Goal: Use online tool/utility: Use online tool/utility

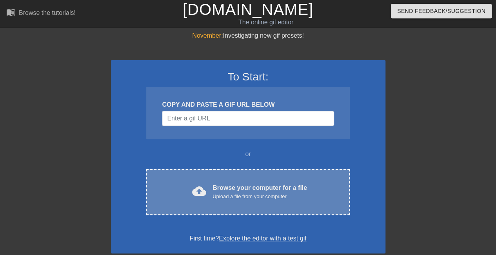
click at [229, 200] on div "cloud_upload Browse your computer for a file Upload a file from your computer C…" at bounding box center [247, 192] width 203 height 46
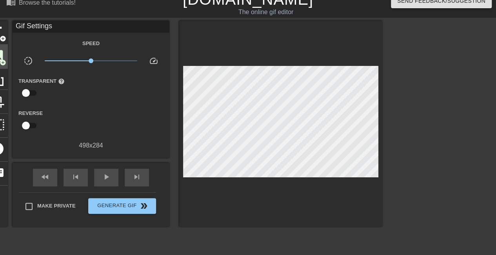
scroll to position [7, 0]
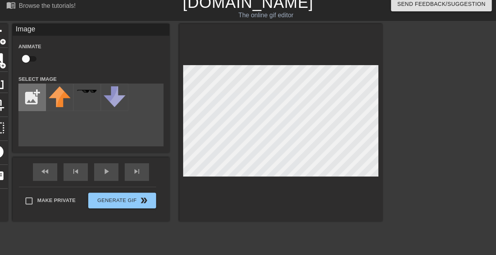
click at [32, 101] on input "file" at bounding box center [32, 97] width 27 height 27
click at [26, 99] on input "file" at bounding box center [32, 97] width 27 height 27
type input "C:\fakepath\Screenshot [DATE] 030121.png"
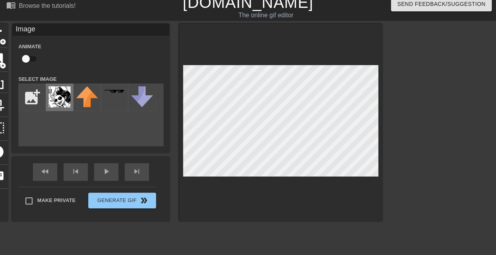
click at [67, 99] on img at bounding box center [60, 96] width 22 height 21
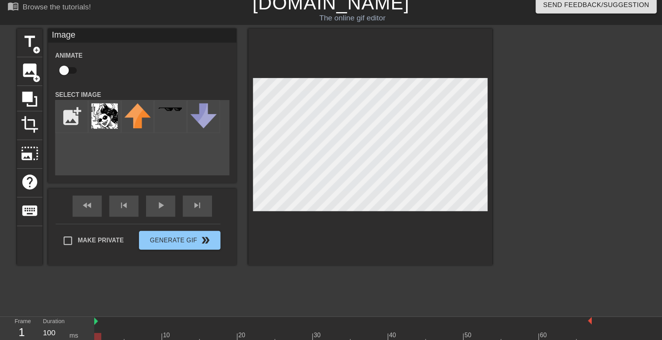
scroll to position [0, 0]
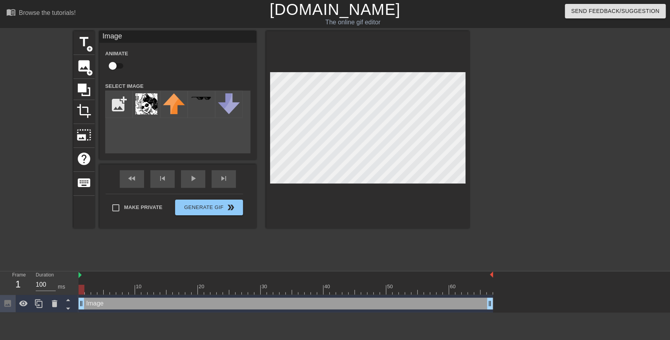
drag, startPoint x: 488, startPoint y: 0, endPoint x: 362, endPoint y: 244, distance: 275.0
click at [362, 244] on div "title add_circle image add_circle crop photo_size_select_large help keyboard Im…" at bounding box center [271, 148] width 396 height 235
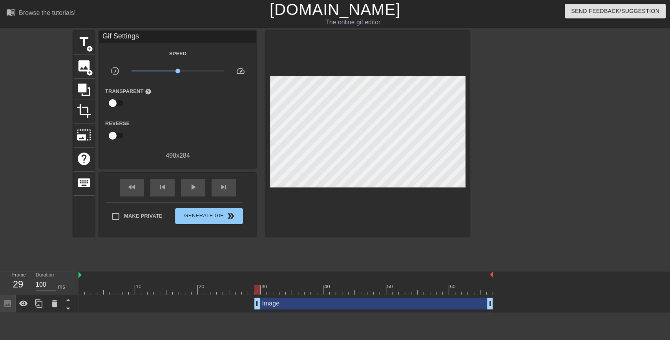
drag, startPoint x: 81, startPoint y: 306, endPoint x: 254, endPoint y: 306, distance: 173.0
click at [195, 177] on div "fast_rewind skip_previous play_arrow skip_next" at bounding box center [178, 187] width 128 height 29
click at [190, 187] on span "play_arrow" at bounding box center [192, 186] width 9 height 9
click at [190, 188] on span "pause" at bounding box center [192, 186] width 9 height 9
click at [197, 177] on div "fast_rewind skip_previous play_arrow skip_next" at bounding box center [178, 187] width 128 height 29
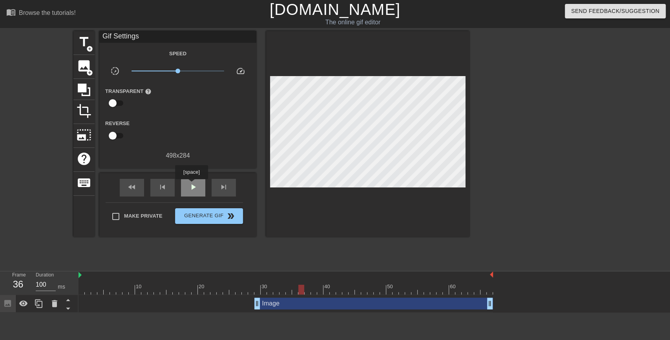
click at [191, 185] on span "play_arrow" at bounding box center [192, 186] width 9 height 9
click at [85, 91] on icon at bounding box center [84, 90] width 13 height 13
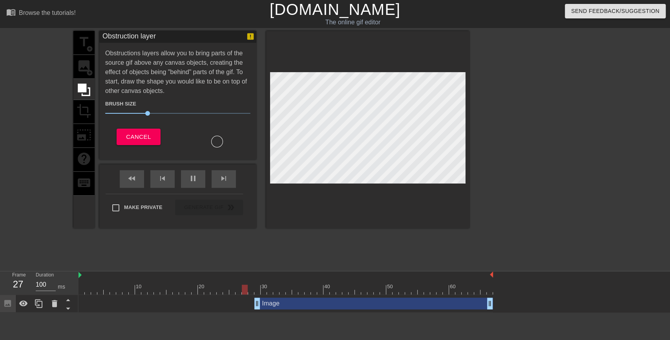
click at [85, 115] on div "title add_circle image add_circle crop photo_size_select_large help keyboard" at bounding box center [83, 129] width 21 height 197
click at [137, 138] on span "Cancel" at bounding box center [138, 137] width 25 height 10
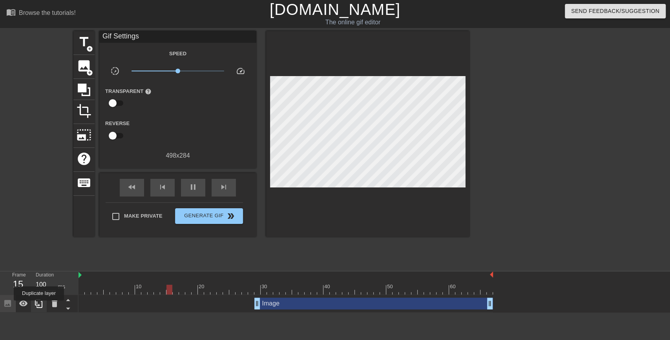
click at [38, 255] on icon at bounding box center [38, 303] width 7 height 9
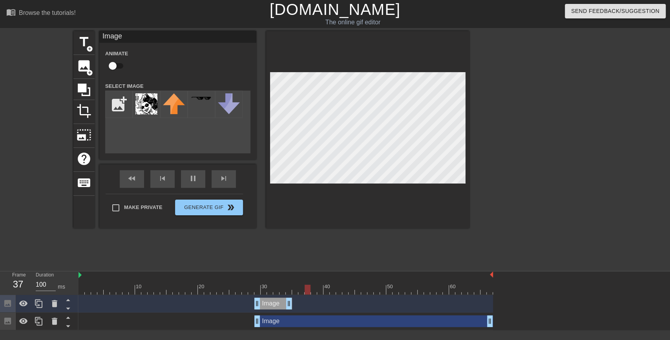
drag, startPoint x: 491, startPoint y: 305, endPoint x: 289, endPoint y: 303, distance: 201.7
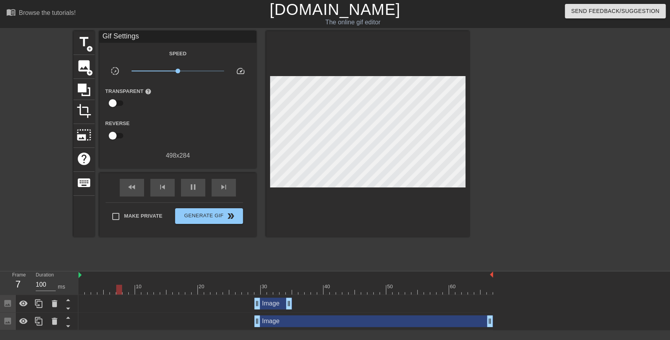
click at [335, 232] on div "title add_circle image add_circle crop photo_size_select_large help keyboard Gi…" at bounding box center [271, 148] width 396 height 235
click at [290, 255] on div "Image drag_handle drag_handle" at bounding box center [373, 321] width 239 height 12
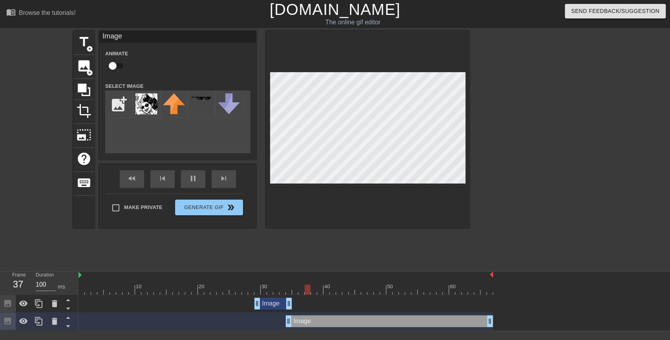
drag, startPoint x: 255, startPoint y: 321, endPoint x: 289, endPoint y: 317, distance: 34.0
click at [269, 255] on div "Image drag_handle drag_handle" at bounding box center [273, 304] width 38 height 12
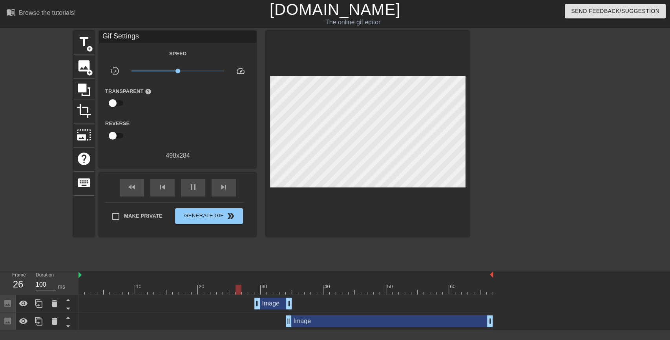
click at [272, 255] on div "Image drag_handle drag_handle" at bounding box center [285, 304] width 414 height 18
click at [267, 255] on div "Image drag_handle drag_handle" at bounding box center [273, 304] width 38 height 12
click at [270, 255] on div "Image drag_handle drag_handle" at bounding box center [273, 304] width 38 height 12
click at [188, 190] on span "pause" at bounding box center [192, 186] width 9 height 9
click at [270, 255] on div "Image drag_handle drag_handle" at bounding box center [273, 304] width 38 height 12
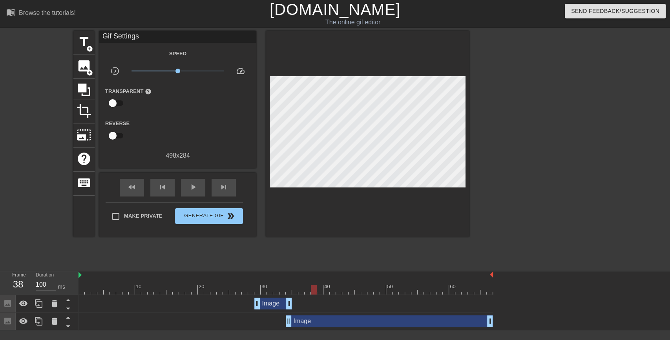
click at [272, 255] on div "Image drag_handle drag_handle" at bounding box center [273, 304] width 38 height 12
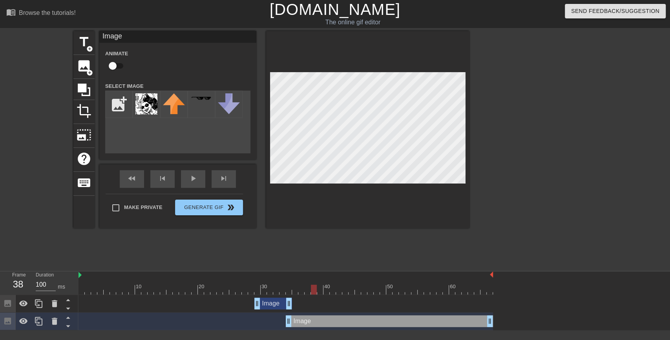
click at [276, 255] on div "Image drag_handle drag_handle" at bounding box center [273, 304] width 38 height 12
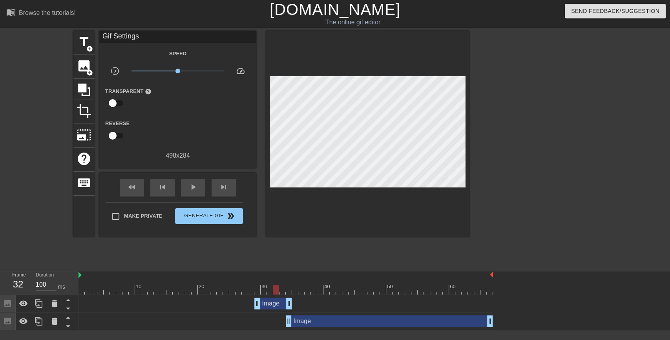
drag, startPoint x: 315, startPoint y: 287, endPoint x: 272, endPoint y: 274, distance: 45.4
click at [272, 255] on div "10 20 30 40 50 60" at bounding box center [285, 283] width 414 height 23
click at [269, 255] on div "Image drag_handle drag_handle" at bounding box center [273, 304] width 38 height 12
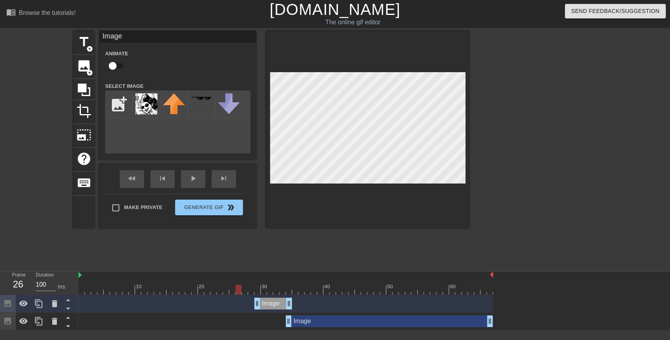
drag, startPoint x: 276, startPoint y: 286, endPoint x: 219, endPoint y: 279, distance: 58.2
click at [219, 255] on div "10 20 30 40 50 60" at bounding box center [285, 283] width 414 height 23
click at [190, 183] on div "play_arrow" at bounding box center [193, 179] width 24 height 18
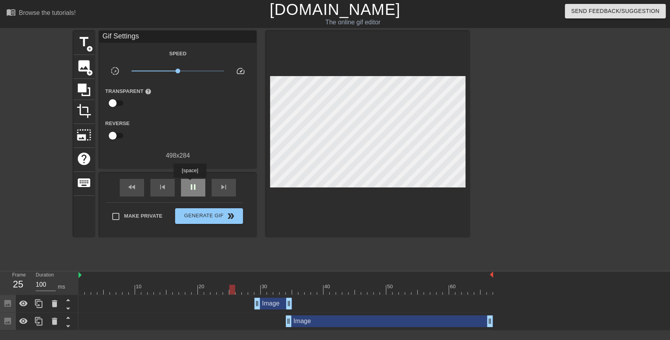
click at [190, 183] on span "pause" at bounding box center [192, 186] width 9 height 9
click at [308, 255] on div "Image drag_handle drag_handle" at bounding box center [389, 321] width 207 height 12
drag, startPoint x: 244, startPoint y: 286, endPoint x: 310, endPoint y: 289, distance: 65.6
click at [310, 255] on div at bounding box center [307, 290] width 6 height 10
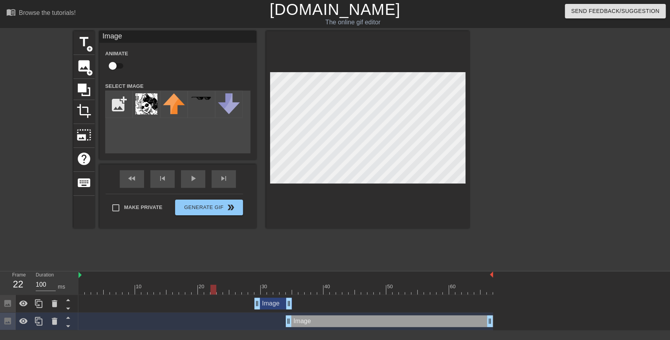
drag, startPoint x: 306, startPoint y: 290, endPoint x: 221, endPoint y: 292, distance: 85.2
click at [221, 255] on div at bounding box center [285, 290] width 414 height 10
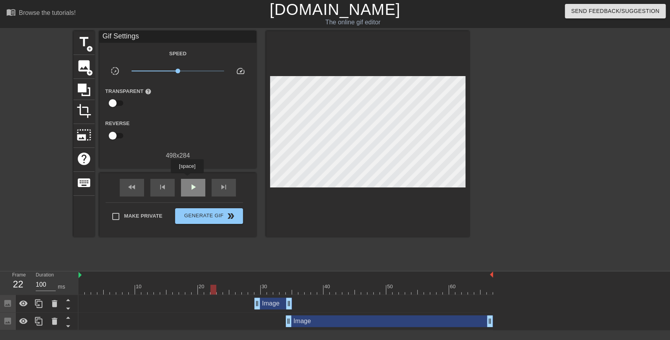
click at [187, 179] on div "play_arrow" at bounding box center [193, 188] width 24 height 18
click at [85, 60] on span "image" at bounding box center [84, 65] width 15 height 15
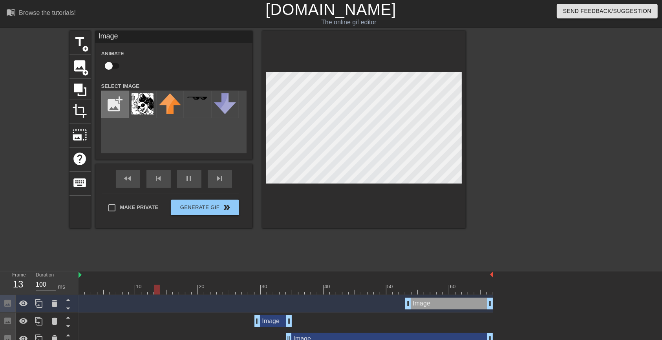
click at [121, 100] on input "file" at bounding box center [115, 104] width 27 height 27
type input "C:\fakepath\Screenshot [DATE] 030200.png"
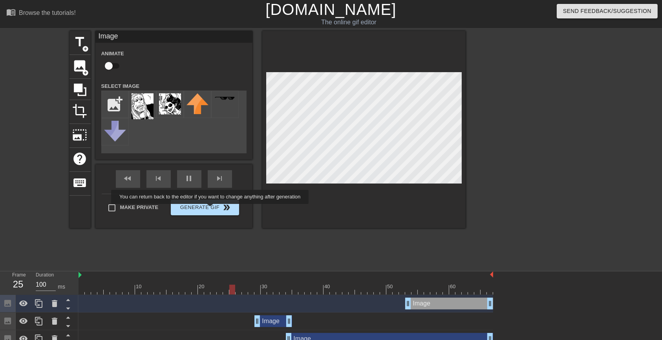
scroll to position [9, 0]
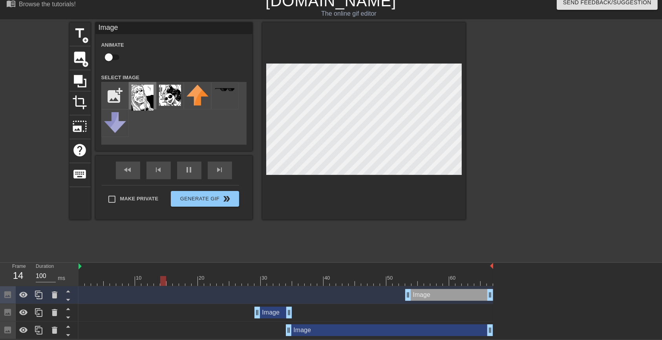
click at [138, 96] on img at bounding box center [142, 98] width 22 height 26
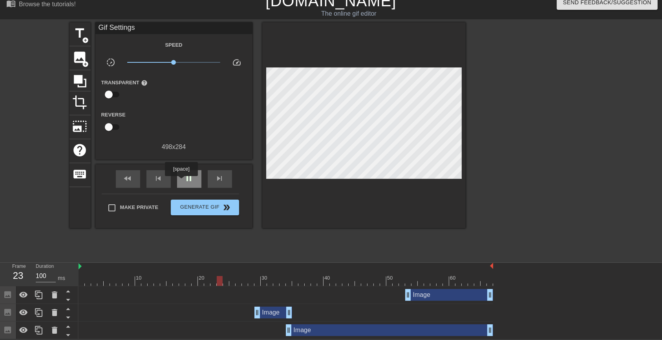
click at [181, 182] on div "pause" at bounding box center [189, 179] width 24 height 18
drag, startPoint x: 218, startPoint y: 279, endPoint x: 420, endPoint y: 275, distance: 202.1
click at [420, 255] on div "10 20 30 40 50 60" at bounding box center [285, 274] width 414 height 23
drag, startPoint x: 406, startPoint y: 297, endPoint x: 356, endPoint y: 299, distance: 50.3
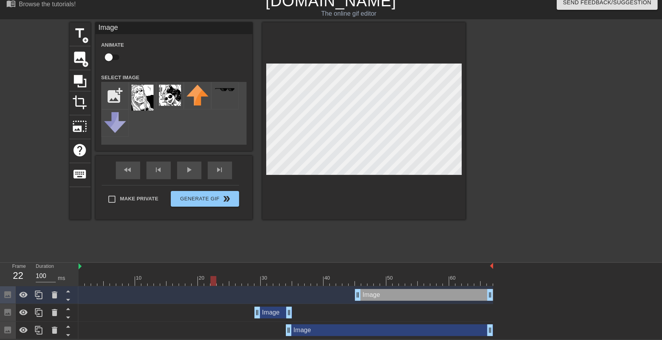
drag, startPoint x: 355, startPoint y: 282, endPoint x: 201, endPoint y: 275, distance: 154.7
click at [201, 255] on div at bounding box center [285, 281] width 414 height 10
click at [190, 168] on div "fast_rewind skip_previous play_arrow skip_next" at bounding box center [174, 170] width 128 height 29
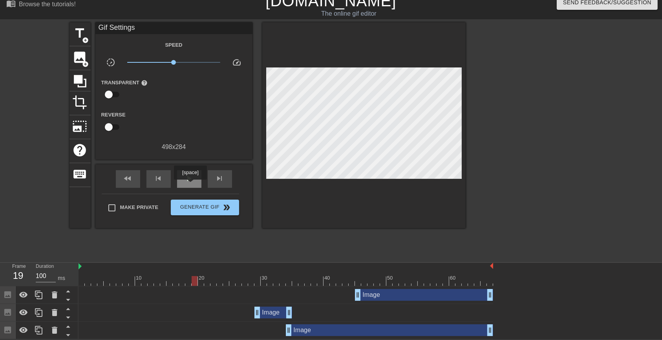
click at [190, 185] on div "play_arrow" at bounding box center [189, 179] width 24 height 18
drag, startPoint x: 491, startPoint y: 295, endPoint x: 412, endPoint y: 297, distance: 78.5
click at [79, 60] on span "image" at bounding box center [80, 57] width 15 height 15
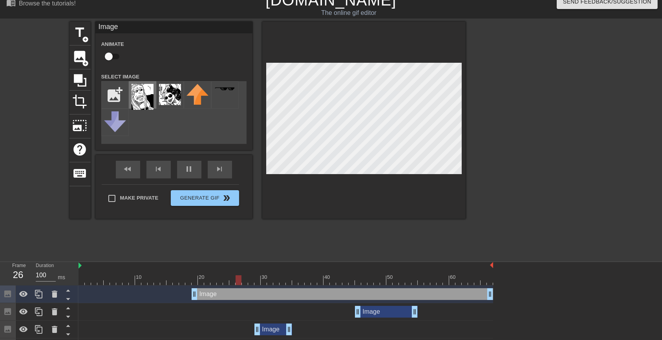
click at [137, 98] on img at bounding box center [142, 97] width 22 height 26
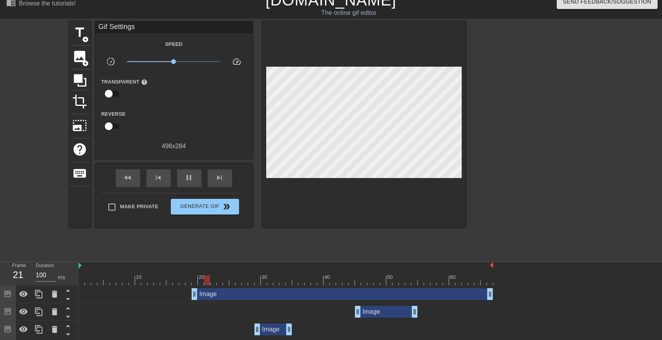
scroll to position [27, 0]
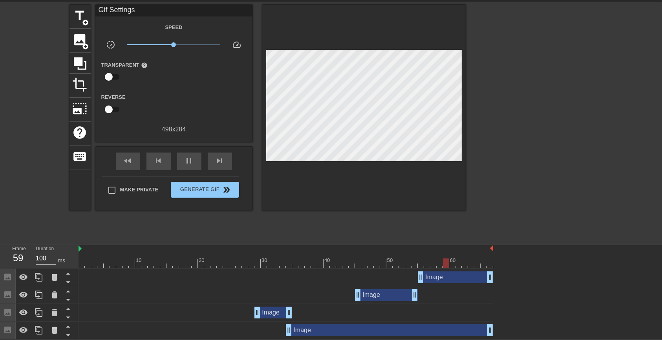
drag, startPoint x: 196, startPoint y: 276, endPoint x: 425, endPoint y: 288, distance: 229.1
click at [425, 255] on div "Image drag_handle drag_handle Image drag_handle drag_handle Image drag_handle d…" at bounding box center [369, 304] width 583 height 71
click at [440, 255] on div "Image drag_handle drag_handle" at bounding box center [454, 278] width 75 height 12
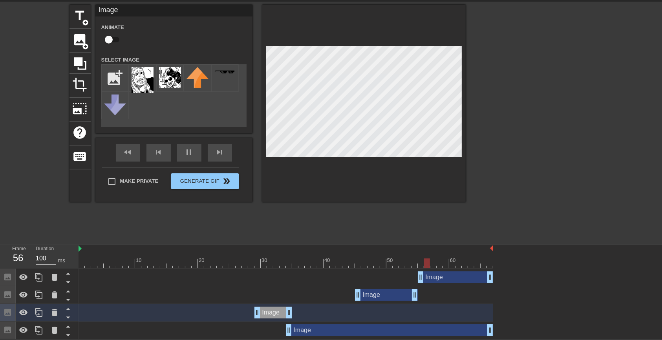
click at [434, 255] on div "Image drag_handle drag_handle" at bounding box center [454, 278] width 75 height 12
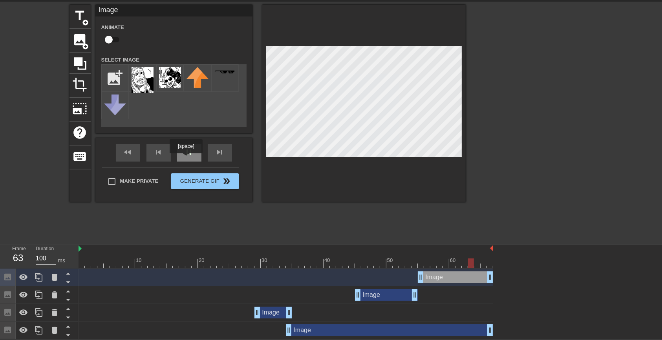
click at [188, 157] on div "pause" at bounding box center [189, 153] width 24 height 18
click at [249, 255] on div at bounding box center [285, 264] width 414 height 10
click at [191, 156] on span "play_arrow" at bounding box center [188, 152] width 9 height 9
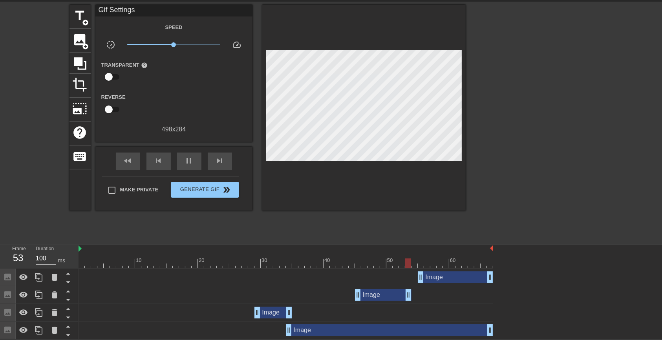
drag, startPoint x: 412, startPoint y: 295, endPoint x: 404, endPoint y: 295, distance: 8.6
drag, startPoint x: 422, startPoint y: 278, endPoint x: 416, endPoint y: 279, distance: 5.5
drag, startPoint x: 368, startPoint y: 263, endPoint x: 297, endPoint y: 265, distance: 71.0
click at [297, 255] on div at bounding box center [285, 264] width 414 height 10
click at [185, 162] on span "play_arrow" at bounding box center [188, 160] width 9 height 9
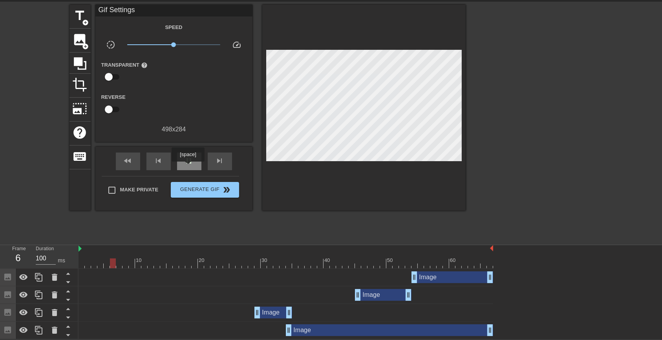
click at [188, 167] on div "pause" at bounding box center [189, 162] width 24 height 18
drag, startPoint x: 406, startPoint y: 293, endPoint x: 375, endPoint y: 297, distance: 30.9
drag, startPoint x: 412, startPoint y: 281, endPoint x: 380, endPoint y: 283, distance: 31.8
click at [380, 255] on div "Image drag_handle drag_handle" at bounding box center [285, 278] width 414 height 18
click at [314, 255] on div at bounding box center [285, 264] width 414 height 10
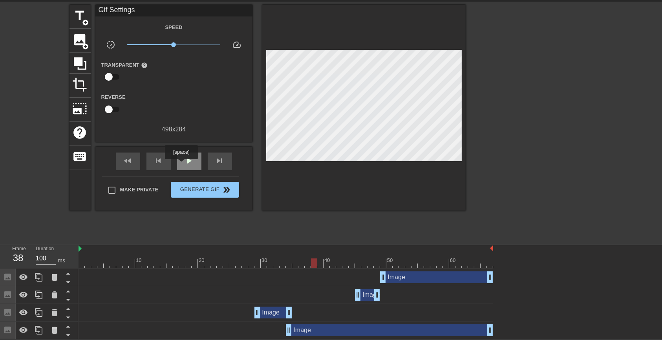
click at [181, 165] on div "play_arrow" at bounding box center [189, 162] width 24 height 18
click at [395, 255] on div "Image drag_handle drag_handle" at bounding box center [436, 278] width 113 height 12
click at [187, 153] on div "pause" at bounding box center [189, 162] width 24 height 18
drag, startPoint x: 356, startPoint y: 267, endPoint x: 392, endPoint y: 265, distance: 36.5
click at [392, 255] on div at bounding box center [389, 264] width 6 height 10
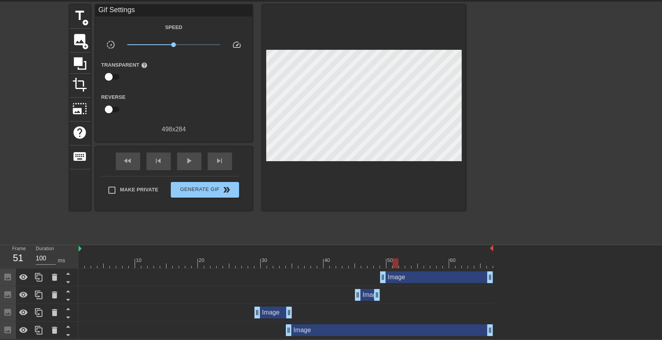
click at [496, 155] on div at bounding box center [534, 122] width 118 height 235
drag, startPoint x: 392, startPoint y: 265, endPoint x: 345, endPoint y: 271, distance: 47.8
click at [345, 255] on div "10 20 30 40 50 60 Image drag_handle drag_handle Image drag_handle drag_handle I…" at bounding box center [369, 292] width 583 height 94
click at [363, 255] on div "Image drag_handle drag_handle" at bounding box center [367, 295] width 25 height 12
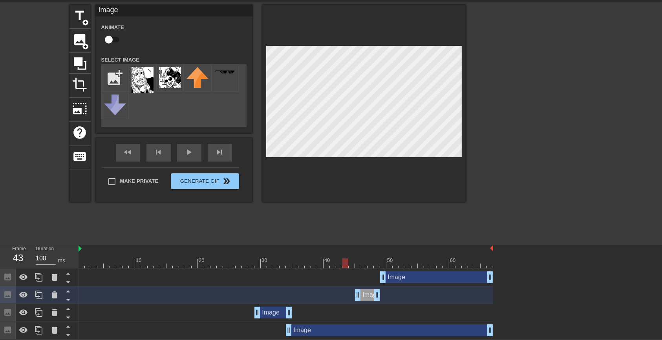
click at [367, 255] on div "Image drag_handle drag_handle" at bounding box center [285, 295] width 414 height 18
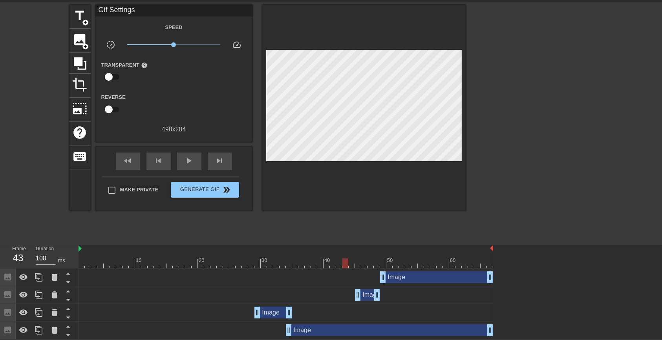
click at [367, 255] on div "Image drag_handle drag_handle" at bounding box center [367, 295] width 25 height 12
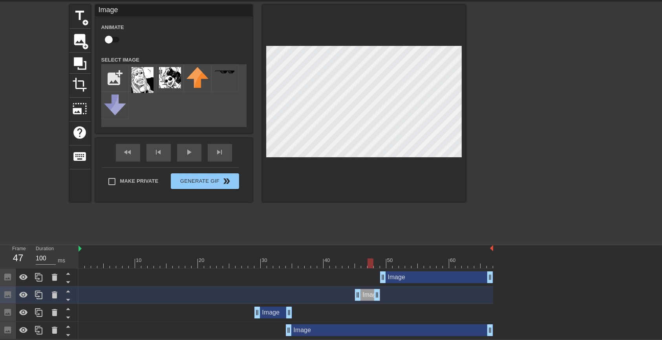
drag, startPoint x: 343, startPoint y: 260, endPoint x: 365, endPoint y: 265, distance: 22.6
click at [365, 255] on div at bounding box center [285, 264] width 414 height 10
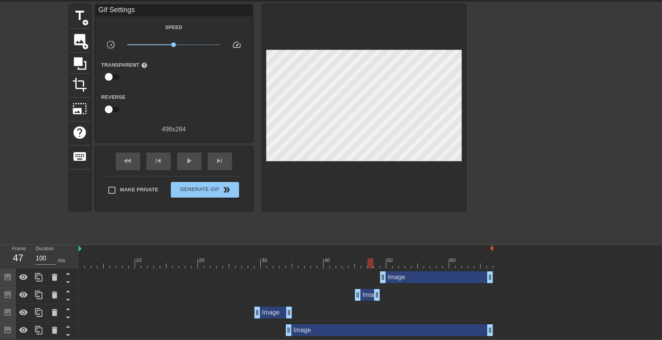
click at [496, 112] on div at bounding box center [534, 122] width 118 height 235
drag, startPoint x: 358, startPoint y: 295, endPoint x: 333, endPoint y: 307, distance: 27.7
click at [333, 255] on div "Image drag_handle drag_handle Image drag_handle drag_handle Image drag_handle d…" at bounding box center [369, 304] width 583 height 71
drag, startPoint x: 333, startPoint y: 263, endPoint x: 310, endPoint y: 266, distance: 22.5
click at [310, 255] on div at bounding box center [285, 264] width 414 height 10
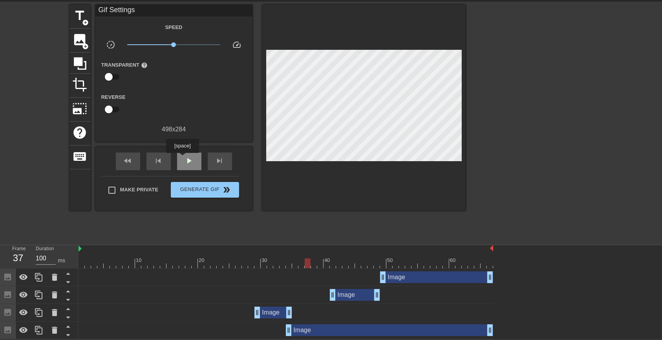
click at [182, 159] on div "play_arrow" at bounding box center [189, 162] width 24 height 18
click at [415, 255] on div "Image drag_handle drag_handle" at bounding box center [436, 278] width 113 height 12
click at [190, 153] on div "pause" at bounding box center [189, 162] width 24 height 18
click at [188, 159] on div "play_arrow" at bounding box center [189, 162] width 24 height 18
click at [188, 159] on span "pause" at bounding box center [188, 160] width 9 height 9
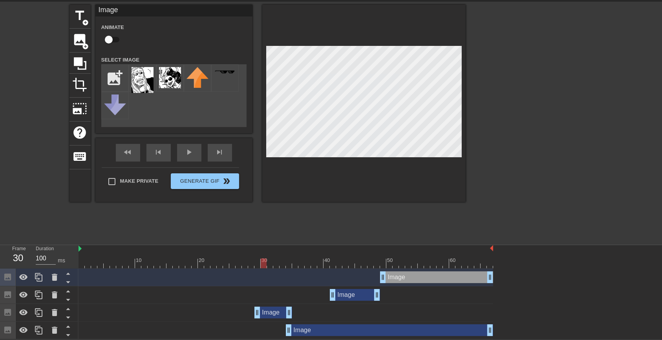
drag, startPoint x: 488, startPoint y: 262, endPoint x: 259, endPoint y: 270, distance: 228.9
click at [259, 255] on div "10 20 30 40 50 60 Image drag_handle drag_handle Image drag_handle drag_handle I…" at bounding box center [369, 292] width 583 height 94
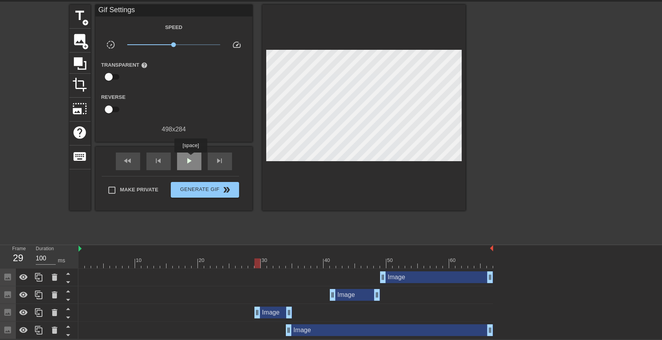
click at [190, 158] on div "play_arrow" at bounding box center [189, 162] width 24 height 18
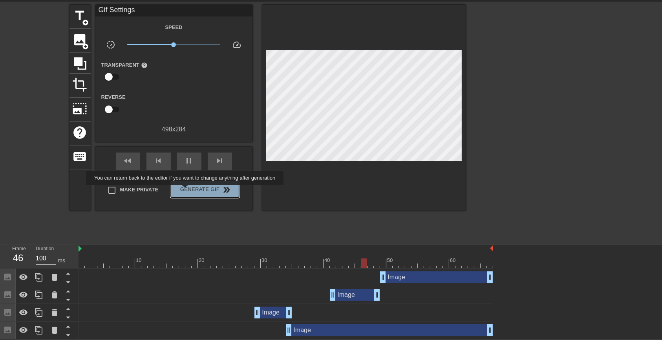
click at [186, 191] on span "Generate Gif double_arrow" at bounding box center [205, 189] width 62 height 9
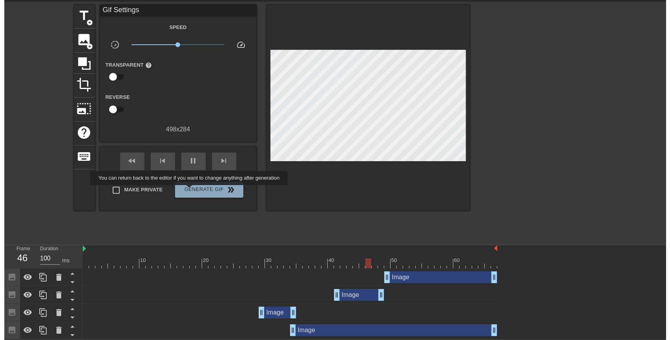
scroll to position [0, 0]
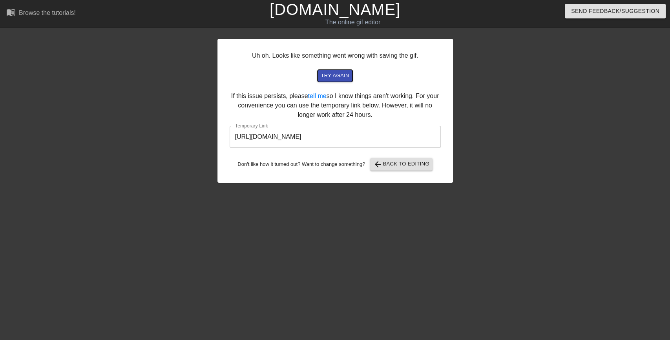
click at [330, 77] on span "try again" at bounding box center [335, 75] width 28 height 9
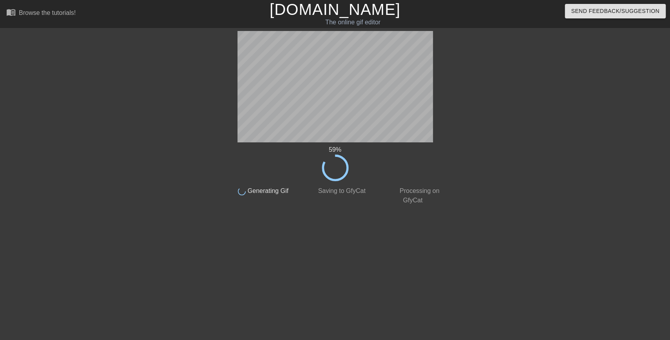
drag, startPoint x: 443, startPoint y: 151, endPoint x: 461, endPoint y: 52, distance: 100.4
click at [461, 52] on div at bounding box center [514, 148] width 118 height 235
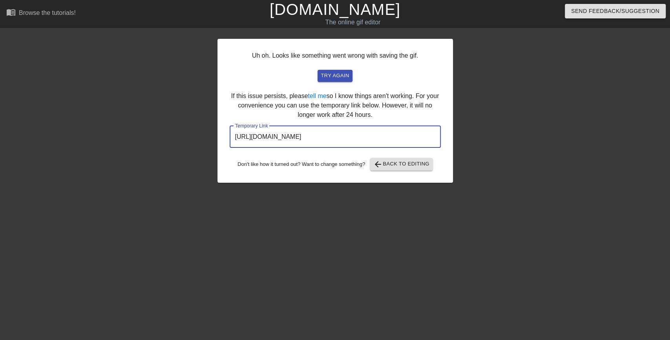
click at [323, 137] on input "[URL][DOMAIN_NAME]" at bounding box center [335, 137] width 211 height 22
drag, startPoint x: 323, startPoint y: 137, endPoint x: 299, endPoint y: 136, distance: 24.3
click at [299, 136] on input "[URL][DOMAIN_NAME]" at bounding box center [335, 137] width 211 height 22
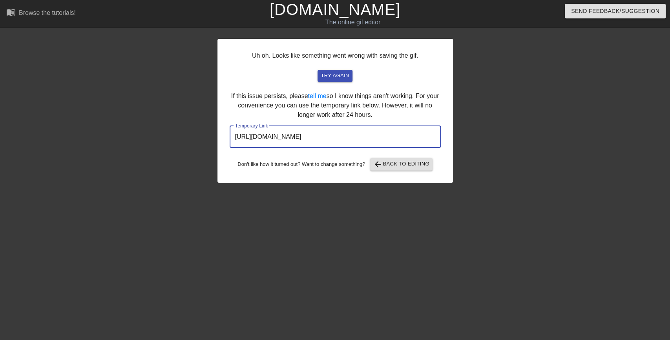
click at [299, 136] on input "[URL][DOMAIN_NAME]" at bounding box center [335, 137] width 211 height 22
